Goal: Task Accomplishment & Management: Manage account settings

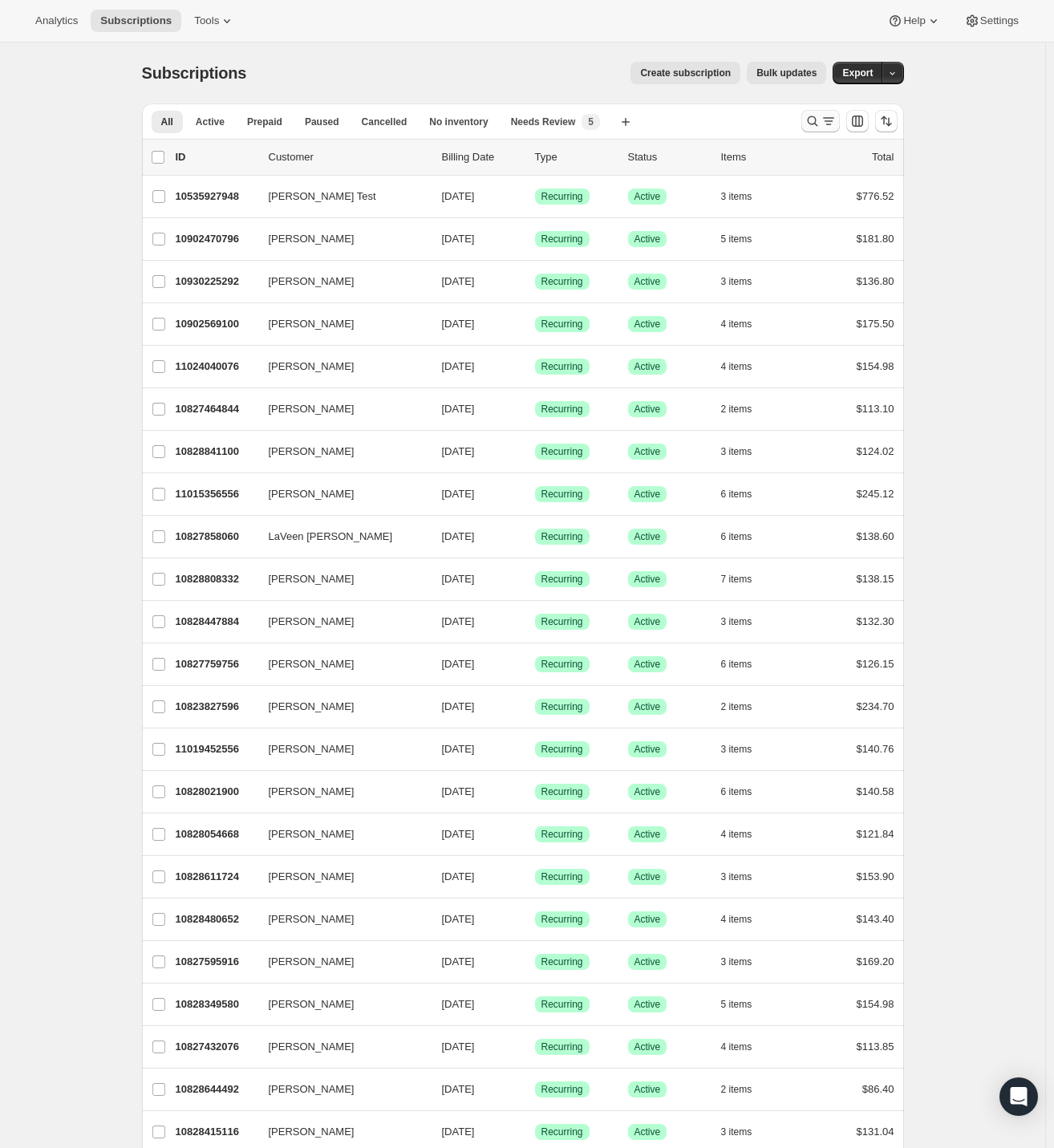
click at [815, 116] on icon "Search and filter results" at bounding box center [813, 121] width 16 height 16
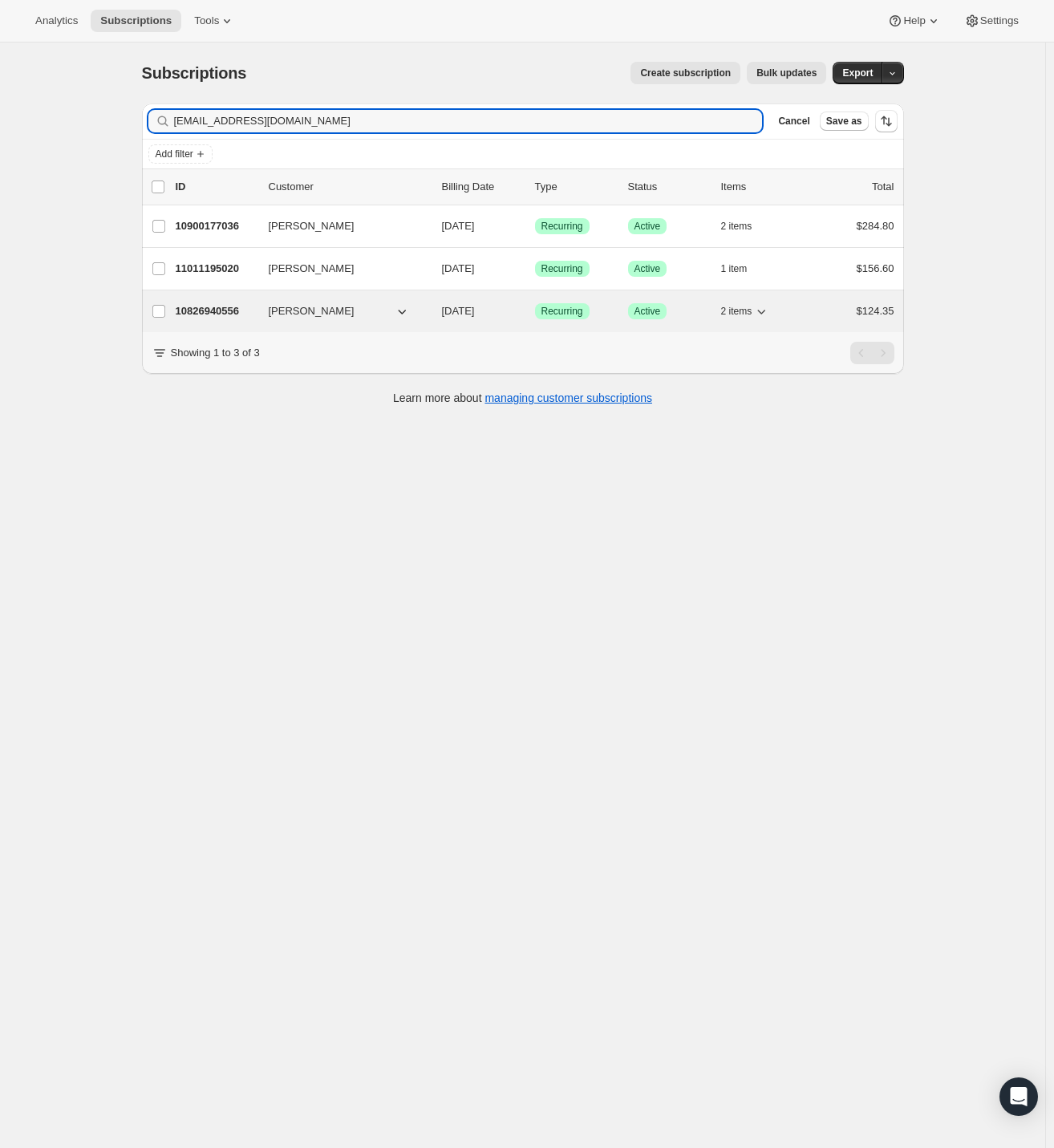
type input "[EMAIL_ADDRESS][DOMAIN_NAME]"
click at [225, 307] on p "10826940556" at bounding box center [216, 312] width 81 height 16
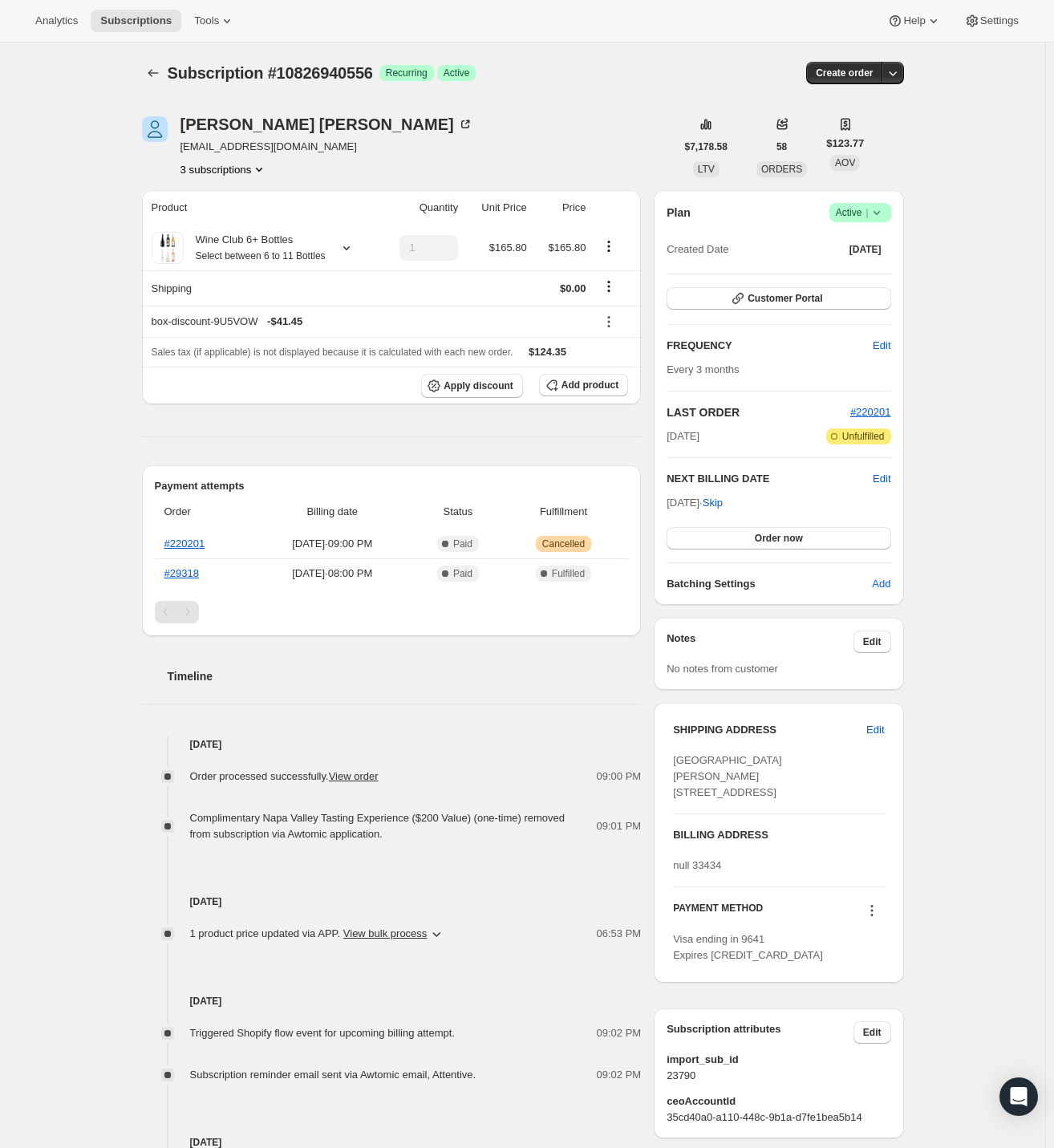
click at [877, 210] on icon at bounding box center [877, 213] width 16 height 16
click at [883, 274] on span "Cancel subscription" at bounding box center [858, 270] width 91 height 12
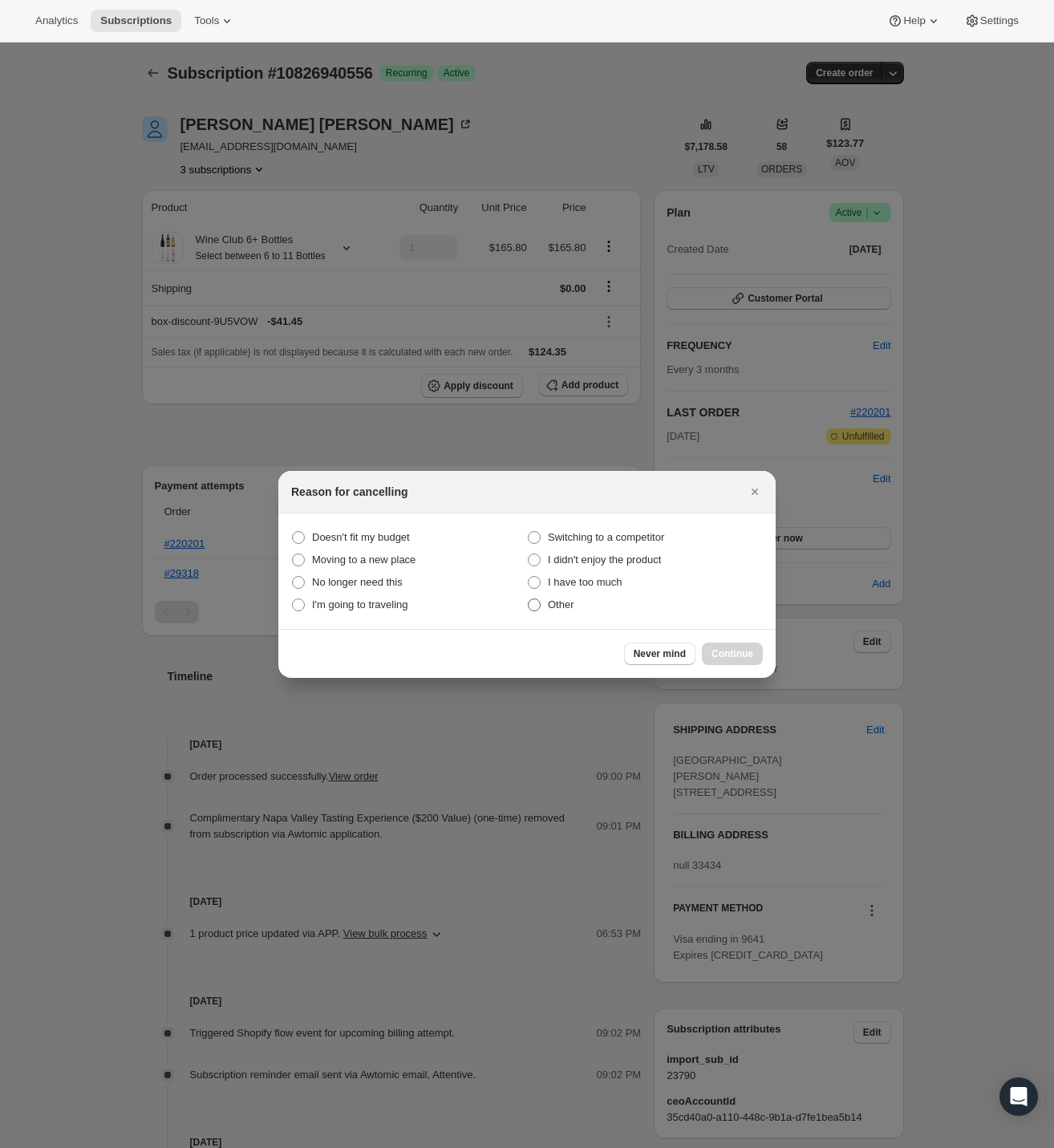
click at [577, 608] on label "Other" at bounding box center [645, 604] width 236 height 23
click at [528, 599] on input "Other" at bounding box center [528, 598] width 1 height 1
radio input "true"
click at [728, 653] on span "Continue" at bounding box center [732, 653] width 42 height 13
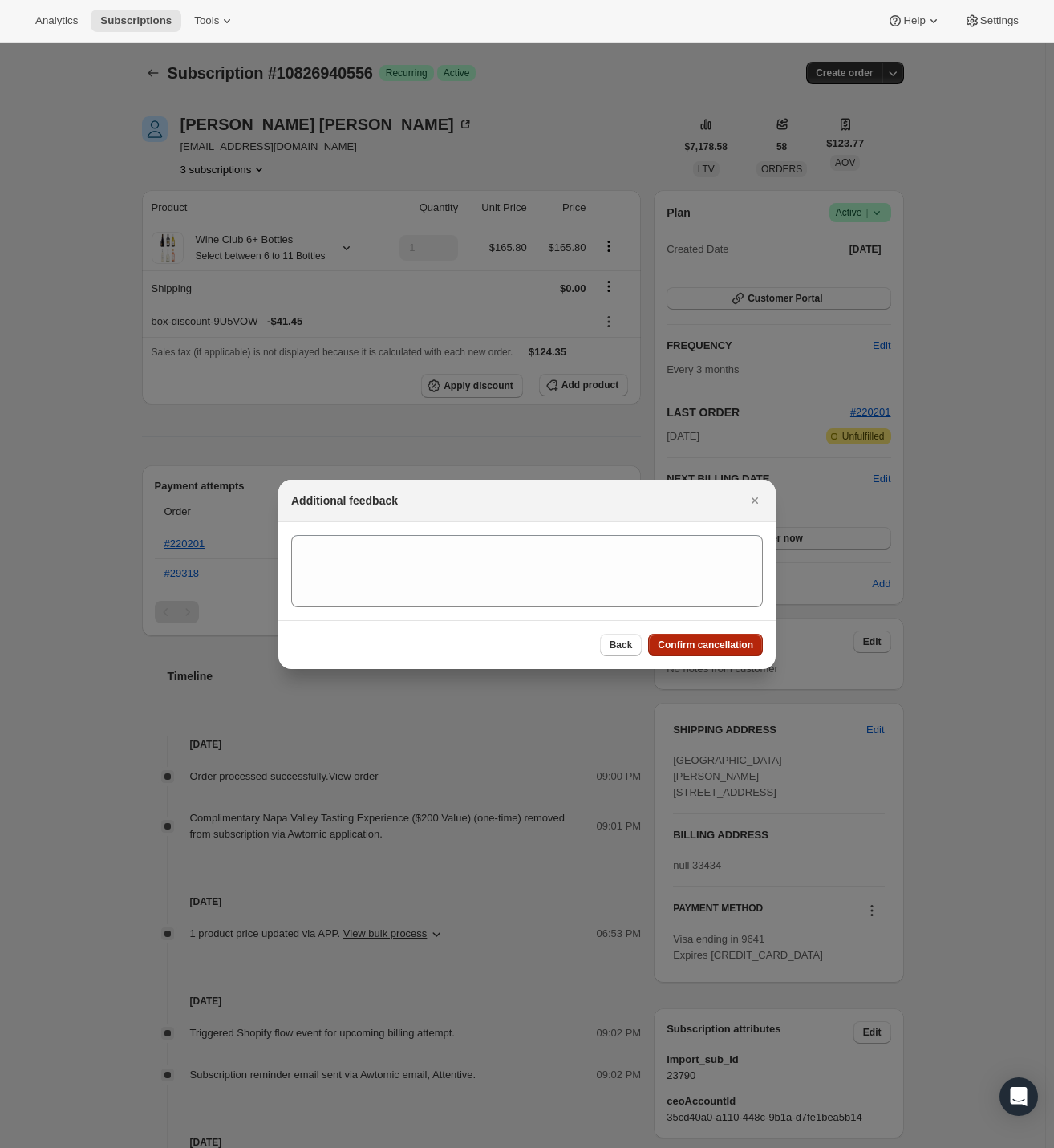
click at [730, 642] on span "Confirm cancellation" at bounding box center [705, 645] width 95 height 13
